Goal: Transaction & Acquisition: Purchase product/service

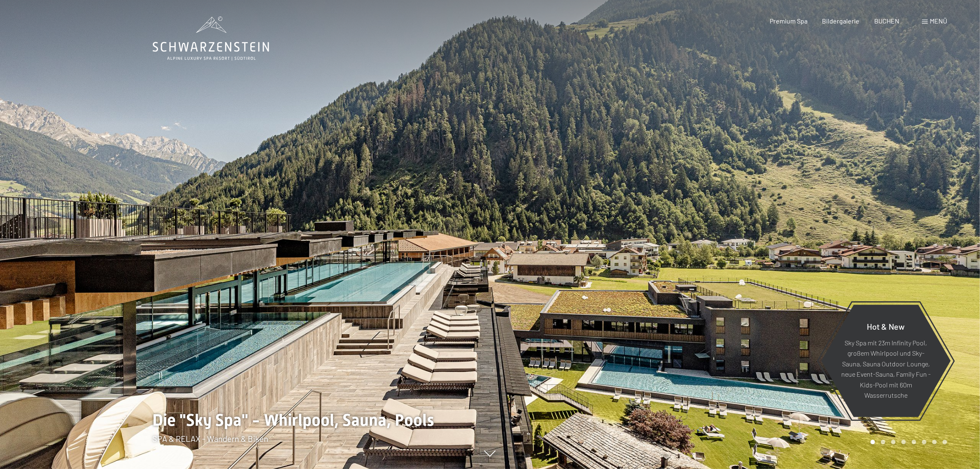
click at [941, 19] on span "Menü" at bounding box center [938, 21] width 17 height 8
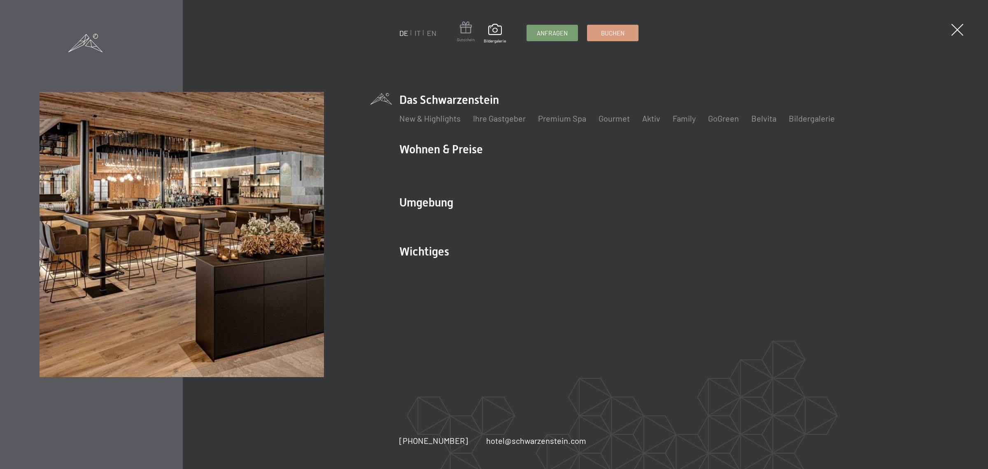
click at [465, 31] on span at bounding box center [466, 28] width 18 height 15
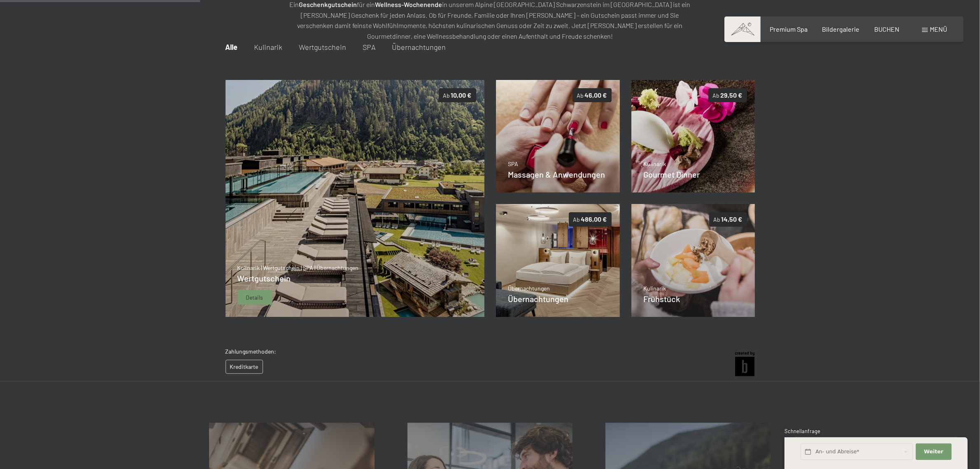
scroll to position [119, 0]
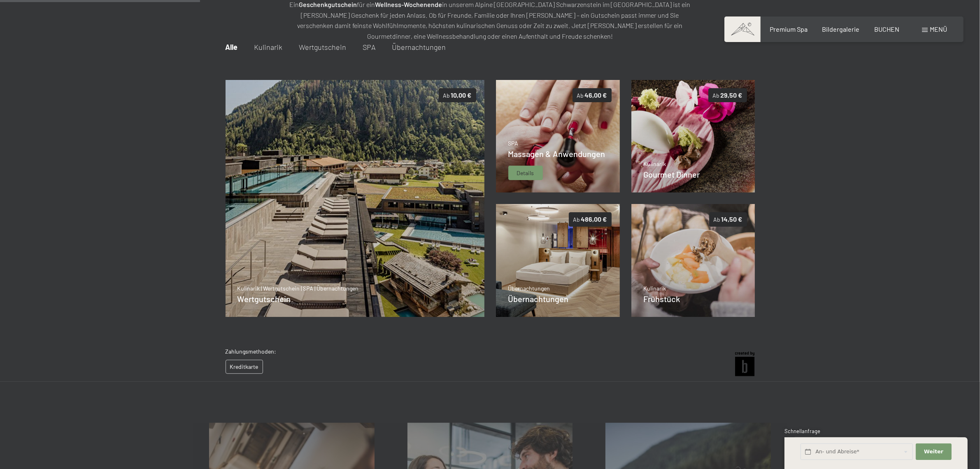
click at [564, 161] on div "SPA Massagen & Anwendungen Details" at bounding box center [556, 159] width 97 height 41
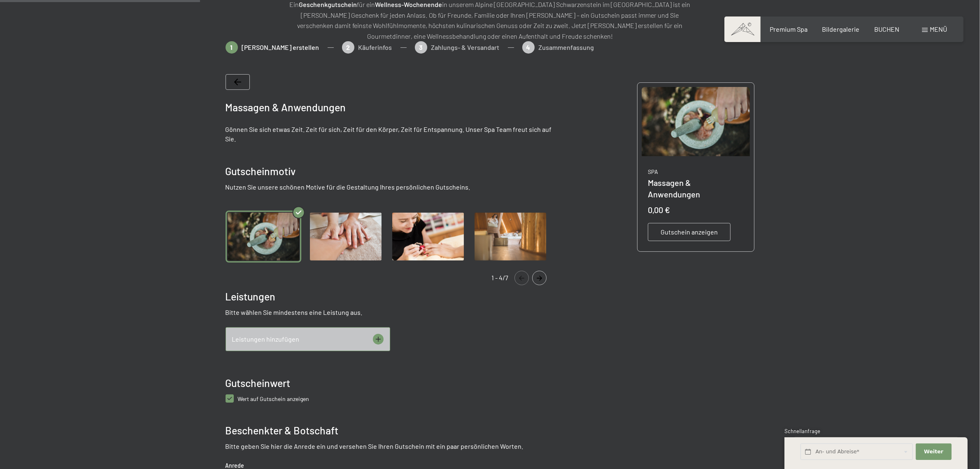
click at [374, 344] on div "Leistungen hinzufügen" at bounding box center [308, 339] width 165 height 24
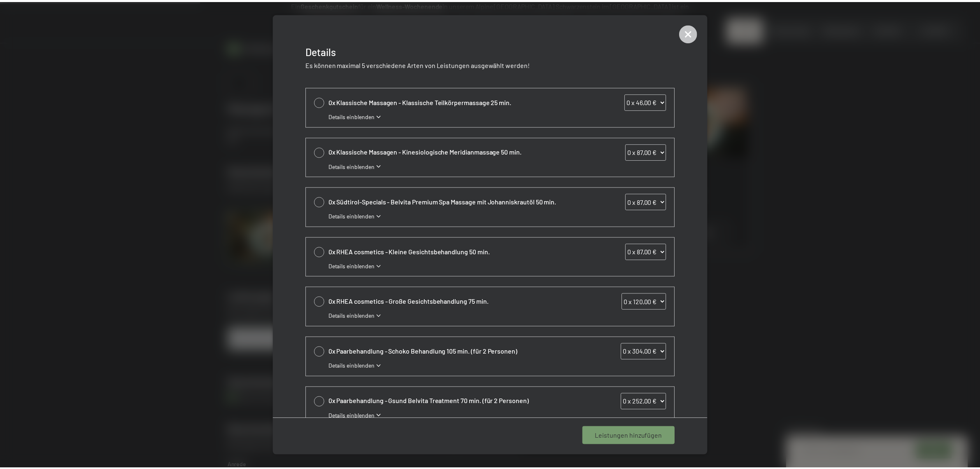
scroll to position [0, 0]
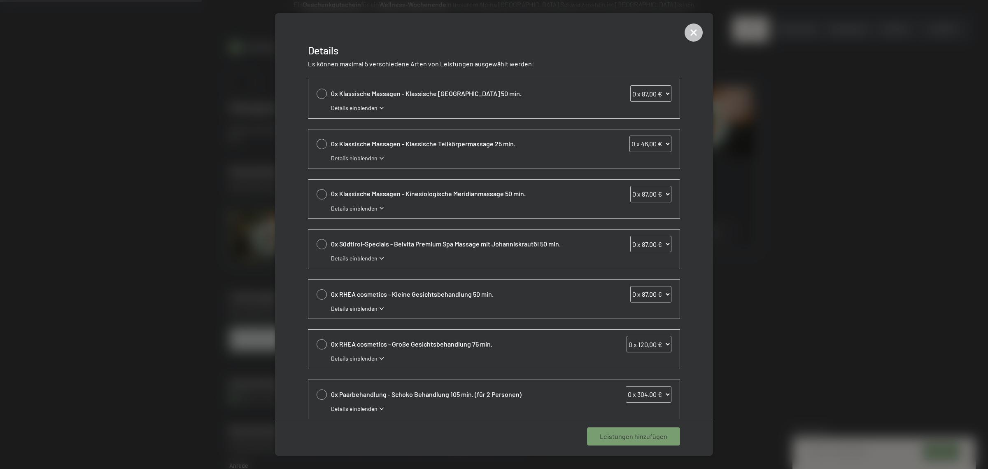
drag, startPoint x: 692, startPoint y: 33, endPoint x: 698, endPoint y: 36, distance: 7.0
click at [692, 33] on icon at bounding box center [694, 32] width 18 height 18
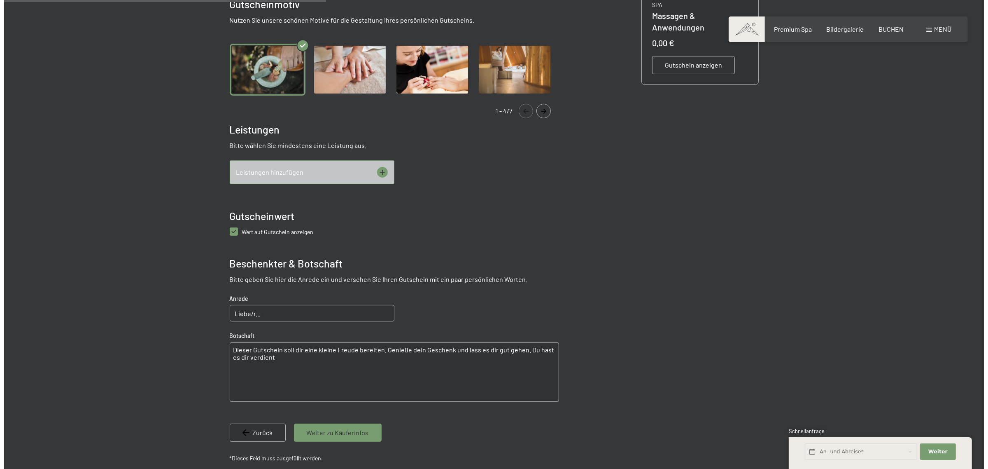
scroll to position [206, 0]
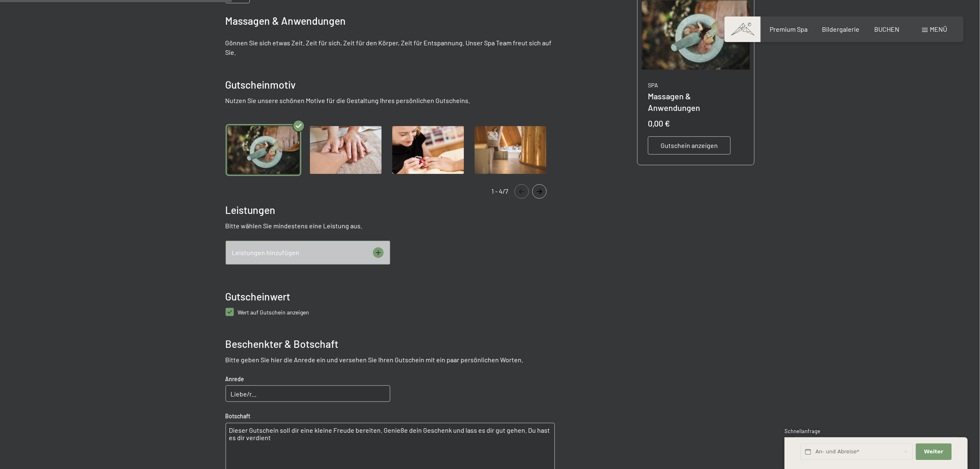
click at [378, 254] on icon at bounding box center [377, 252] width 5 height 5
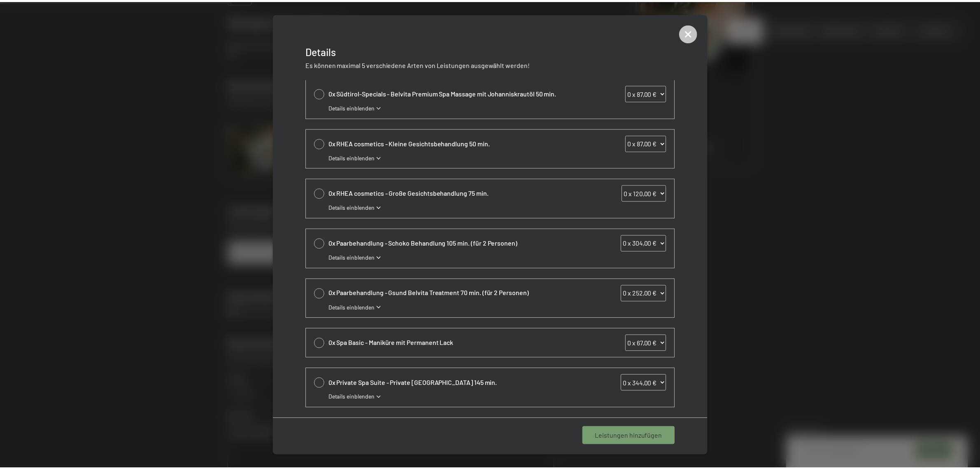
scroll to position [0, 0]
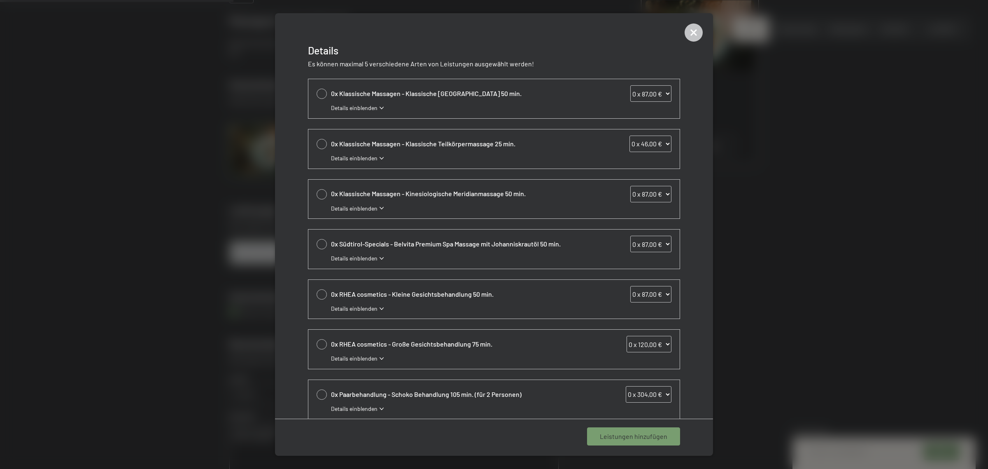
click at [622, 436] on span "Leistungen hinzufügen" at bounding box center [634, 435] width 68 height 9
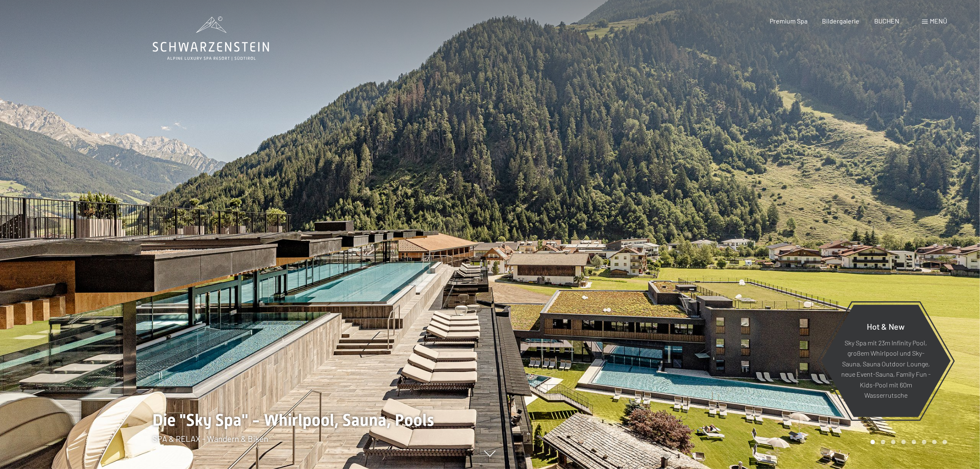
click at [935, 19] on span "Menü" at bounding box center [938, 21] width 17 height 8
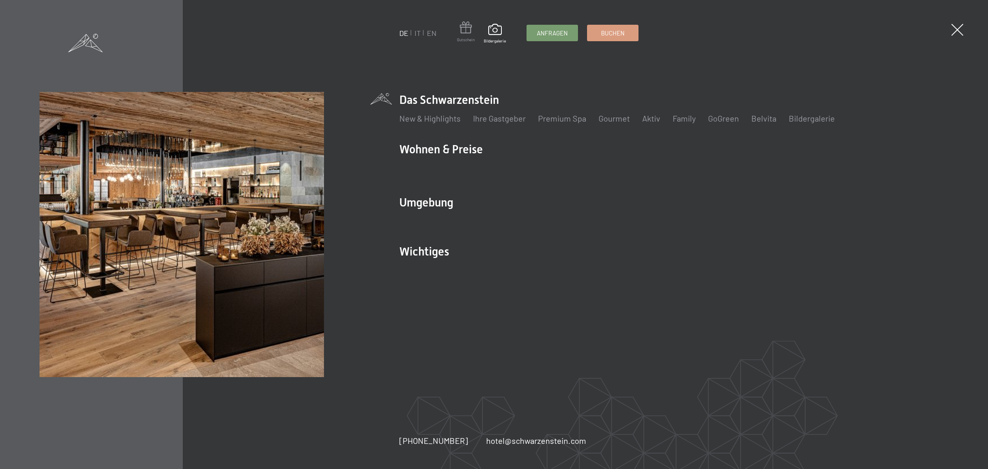
click at [468, 31] on span at bounding box center [466, 28] width 18 height 15
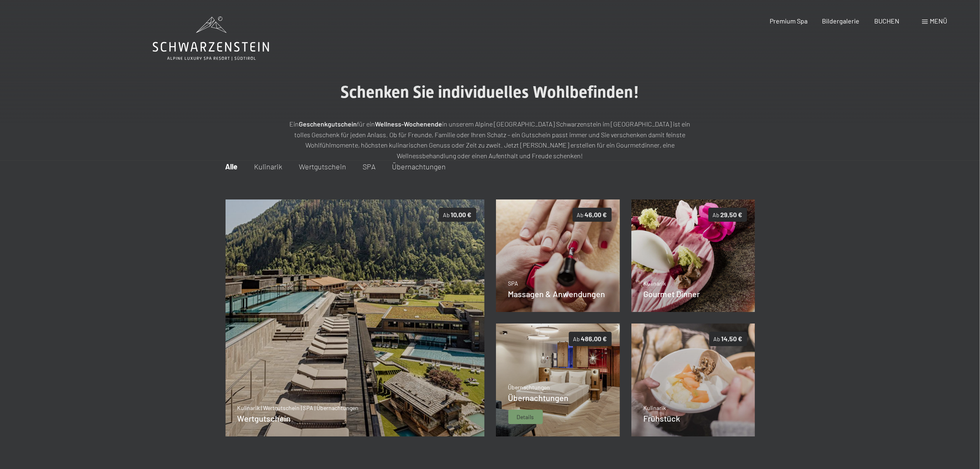
click at [556, 384] on p "Übernachtungen" at bounding box center [538, 387] width 61 height 8
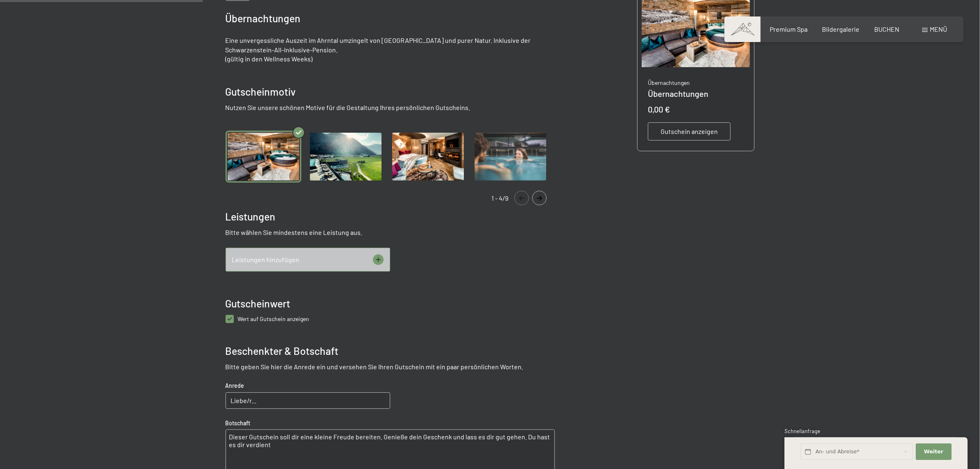
scroll to position [188, 0]
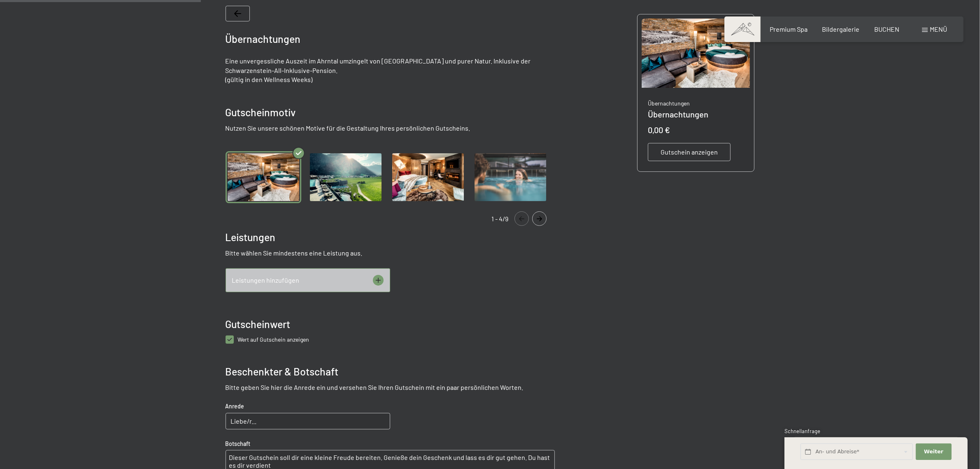
click at [373, 281] on icon at bounding box center [378, 280] width 11 height 11
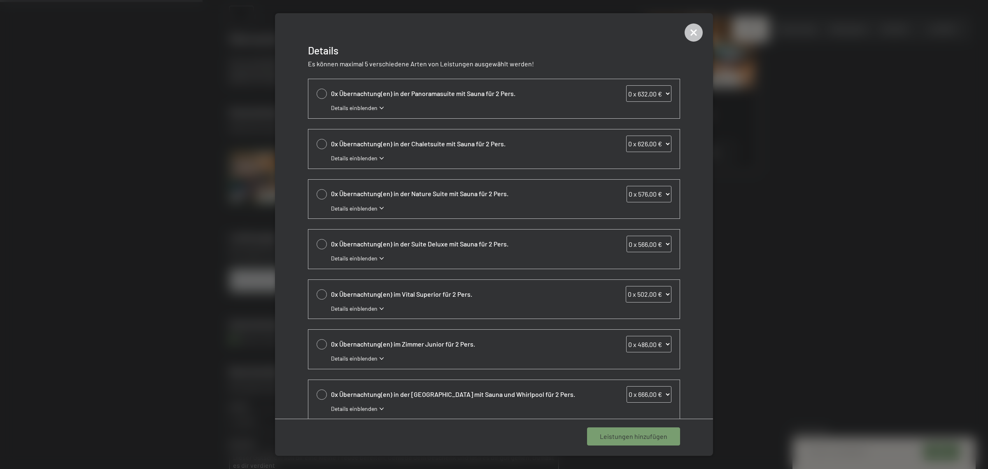
click at [353, 96] on span "0x Übernachtung(en) in der Panoramasuite mit Sauna für 2 Pers." at bounding box center [458, 93] width 255 height 9
click at [354, 103] on div "0x Übernachtung(en) in der Panoramasuite mit Sauna für 2 Pers. 0 x 632,00 € 1 x…" at bounding box center [501, 98] width 340 height 27
click at [355, 109] on span "Details einblenden" at bounding box center [354, 108] width 47 height 8
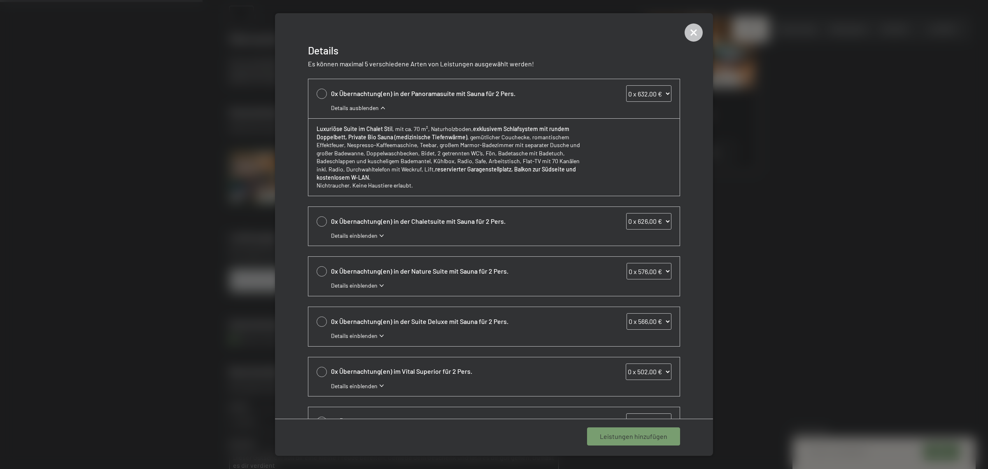
click at [171, 138] on div at bounding box center [494, 234] width 988 height 469
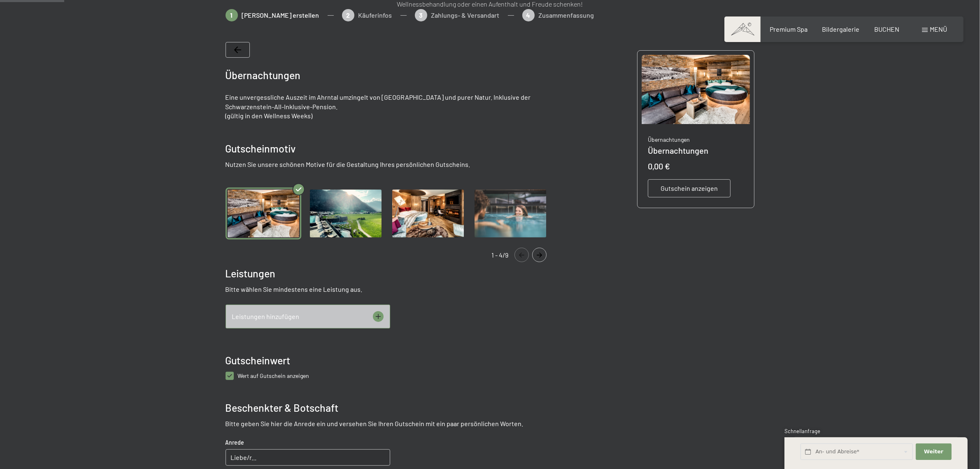
scroll to position [51, 0]
